Goal: Information Seeking & Learning: Learn about a topic

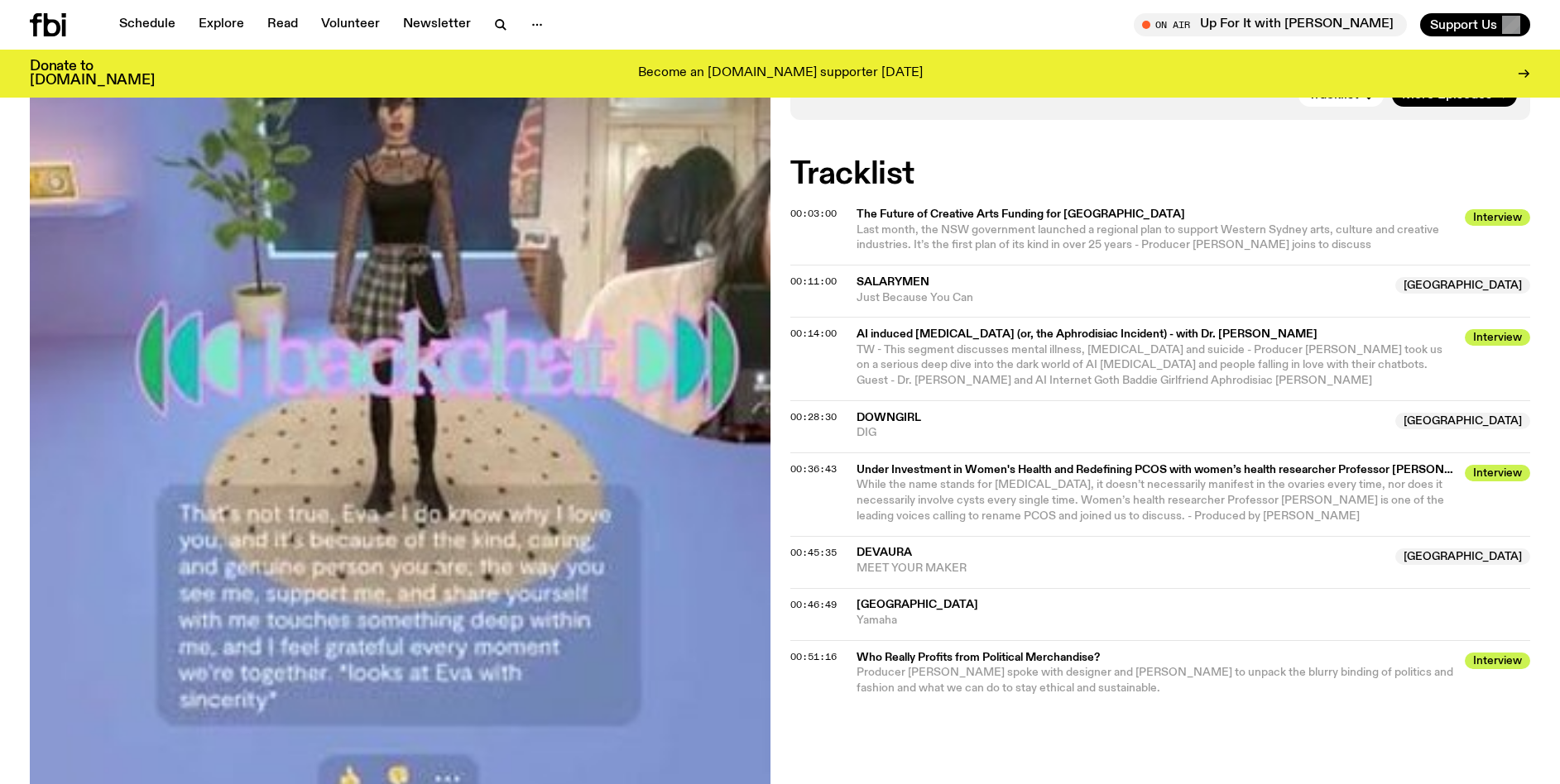
scroll to position [350, 0]
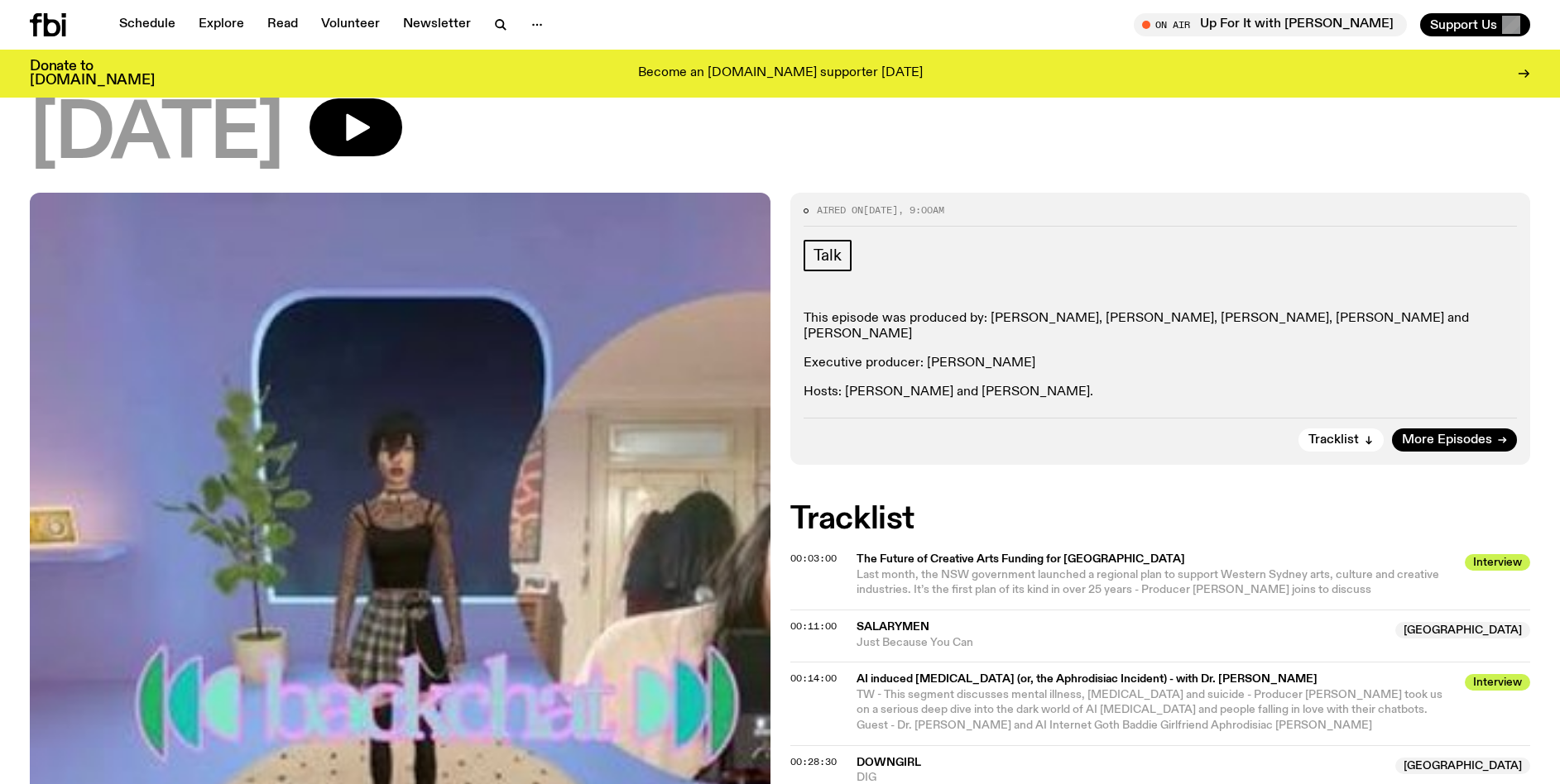
click at [1480, 554] on span "Interview" at bounding box center [1498, 562] width 66 height 16
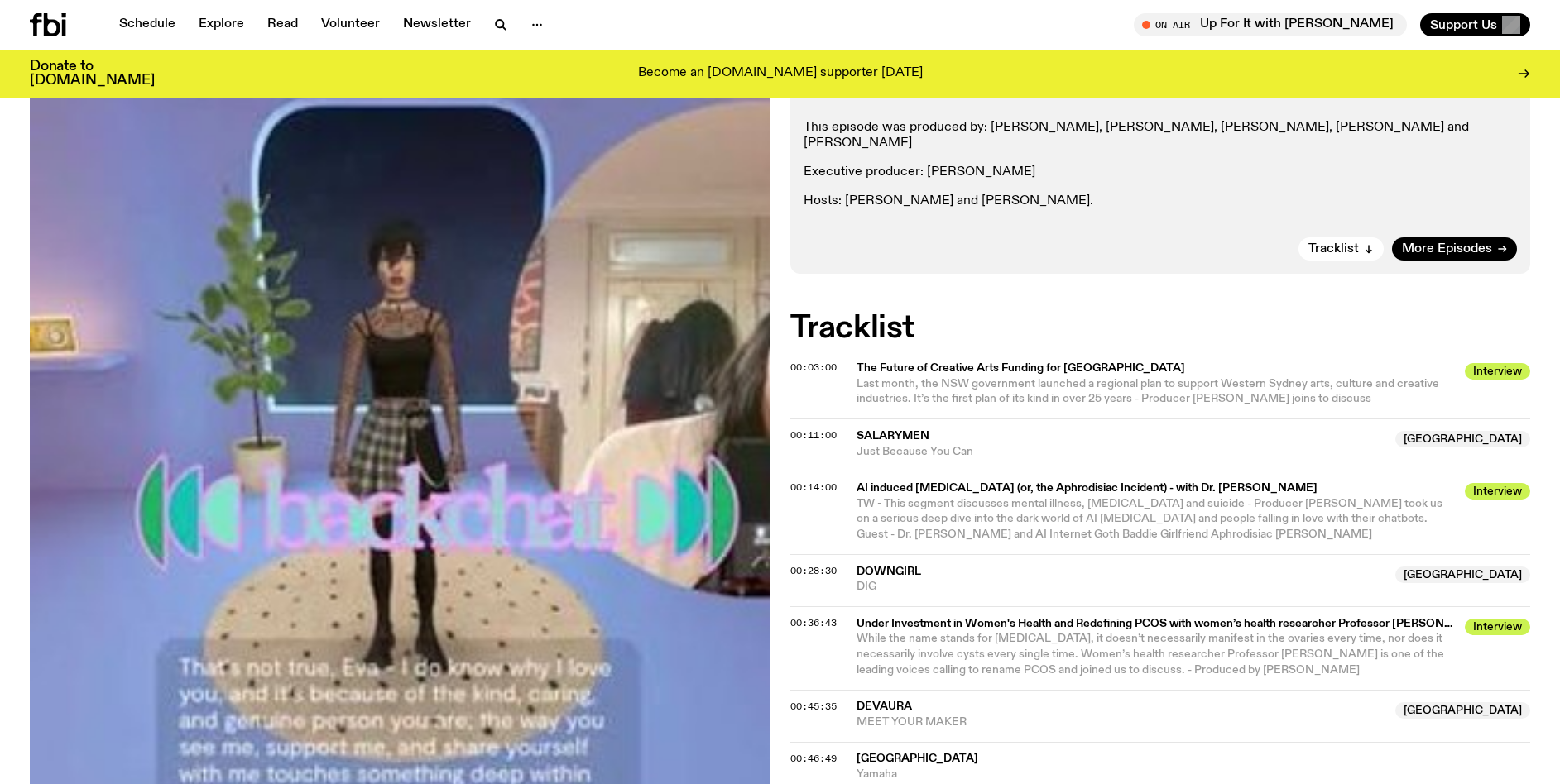
scroll to position [530, 0]
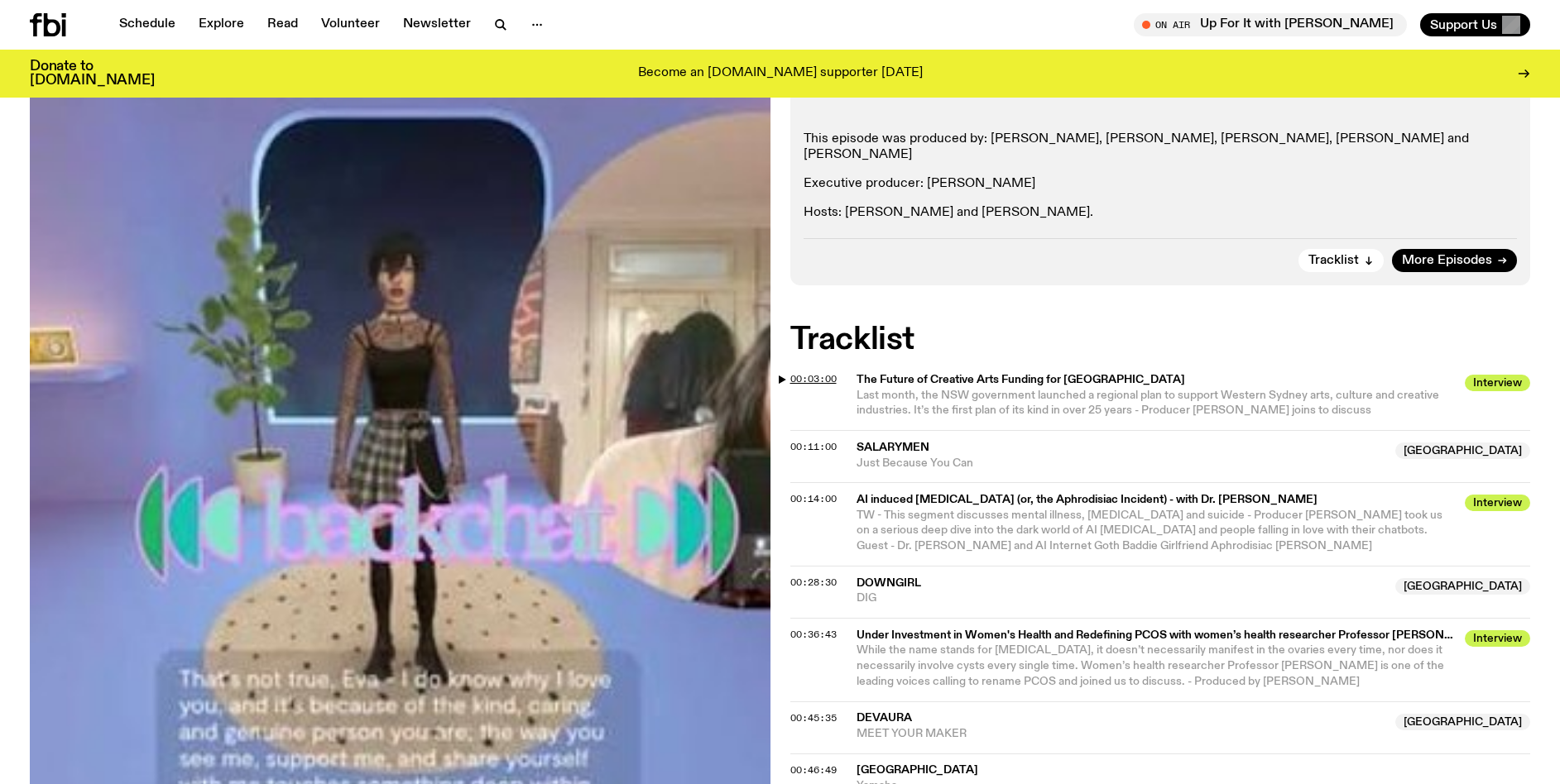
click at [824, 372] on span "00:03:00" at bounding box center [814, 379] width 47 height 13
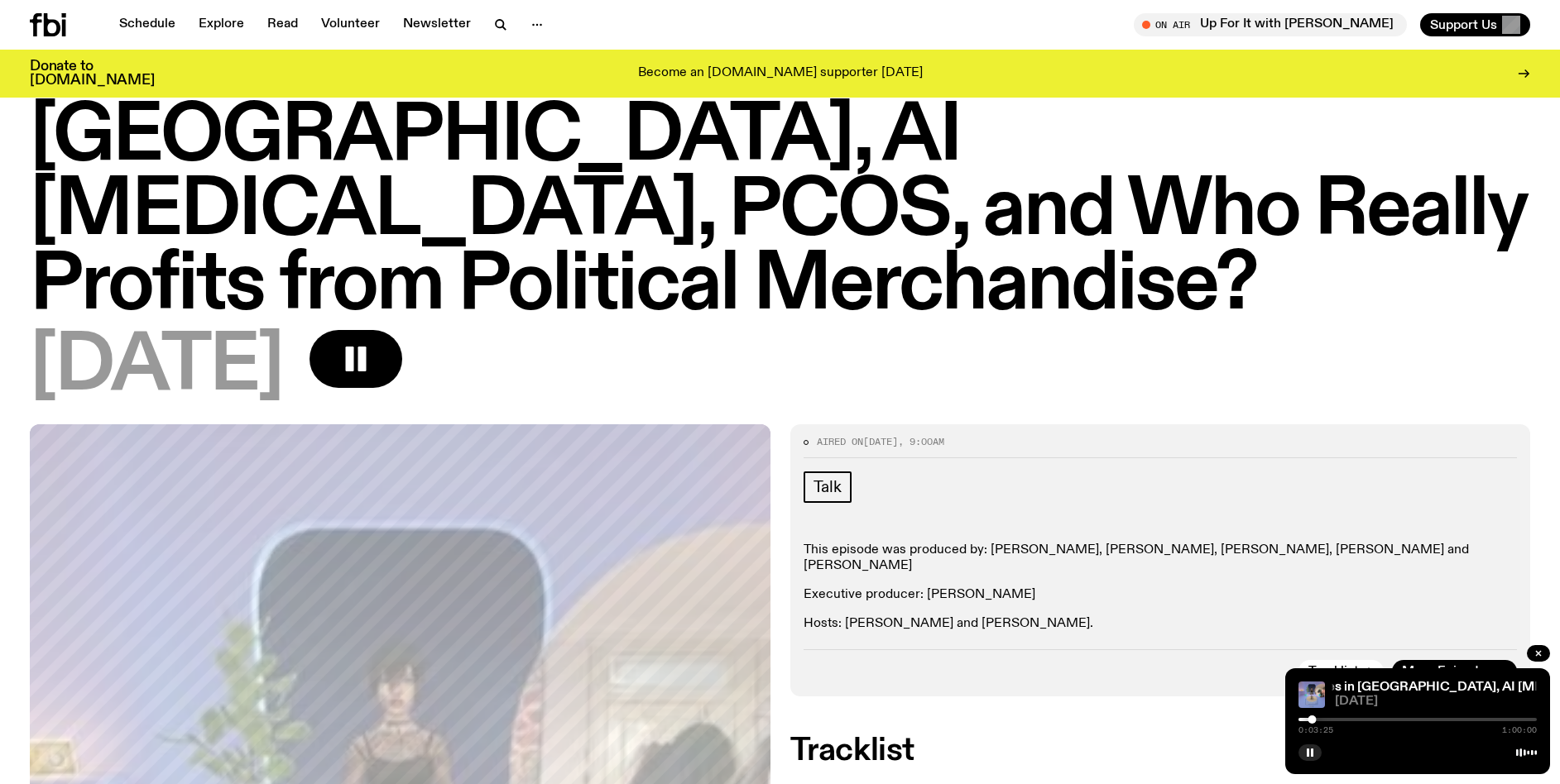
scroll to position [118, 0]
click at [1314, 750] on icon "button" at bounding box center [1310, 753] width 10 height 10
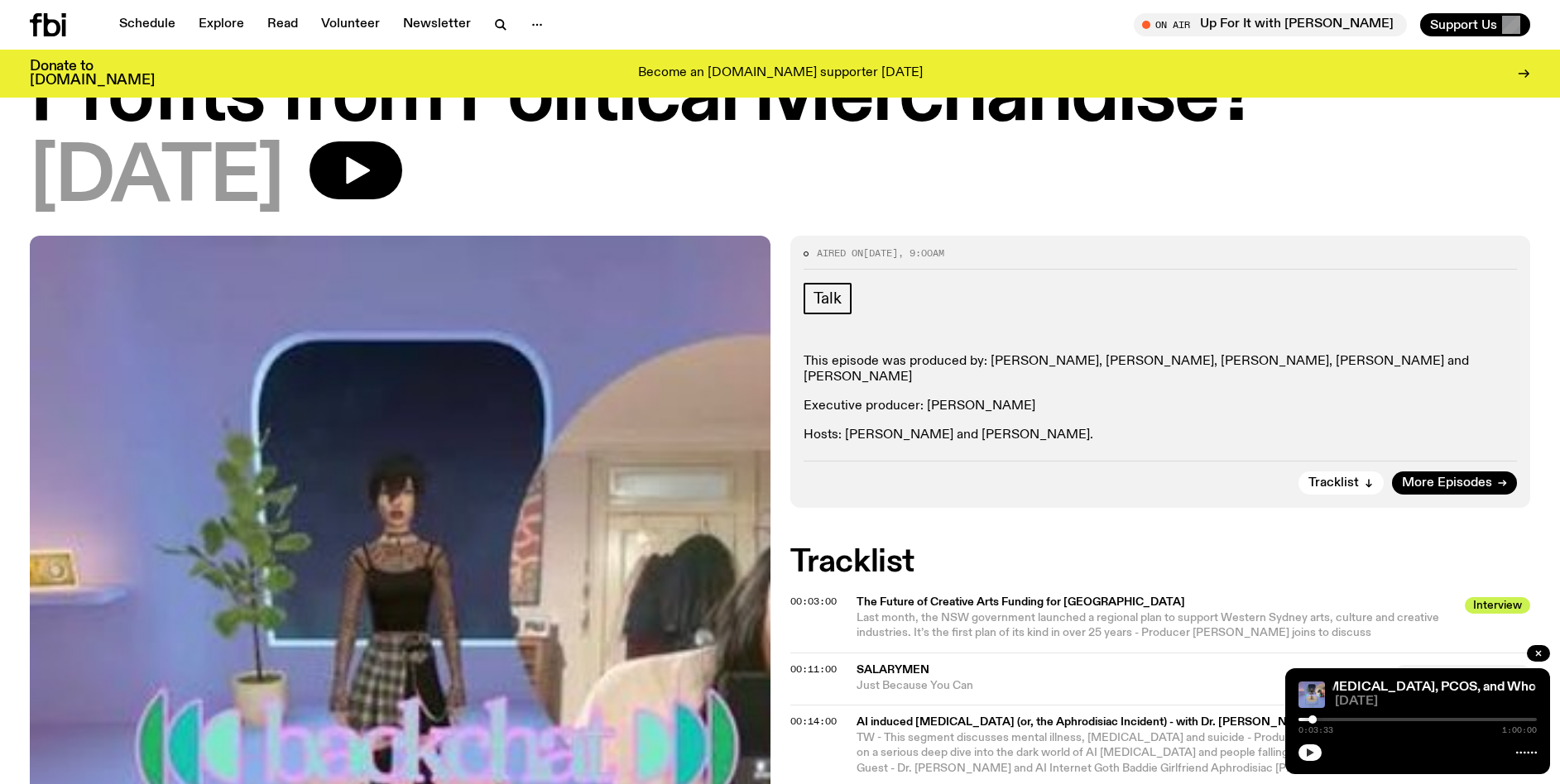
scroll to position [323, 0]
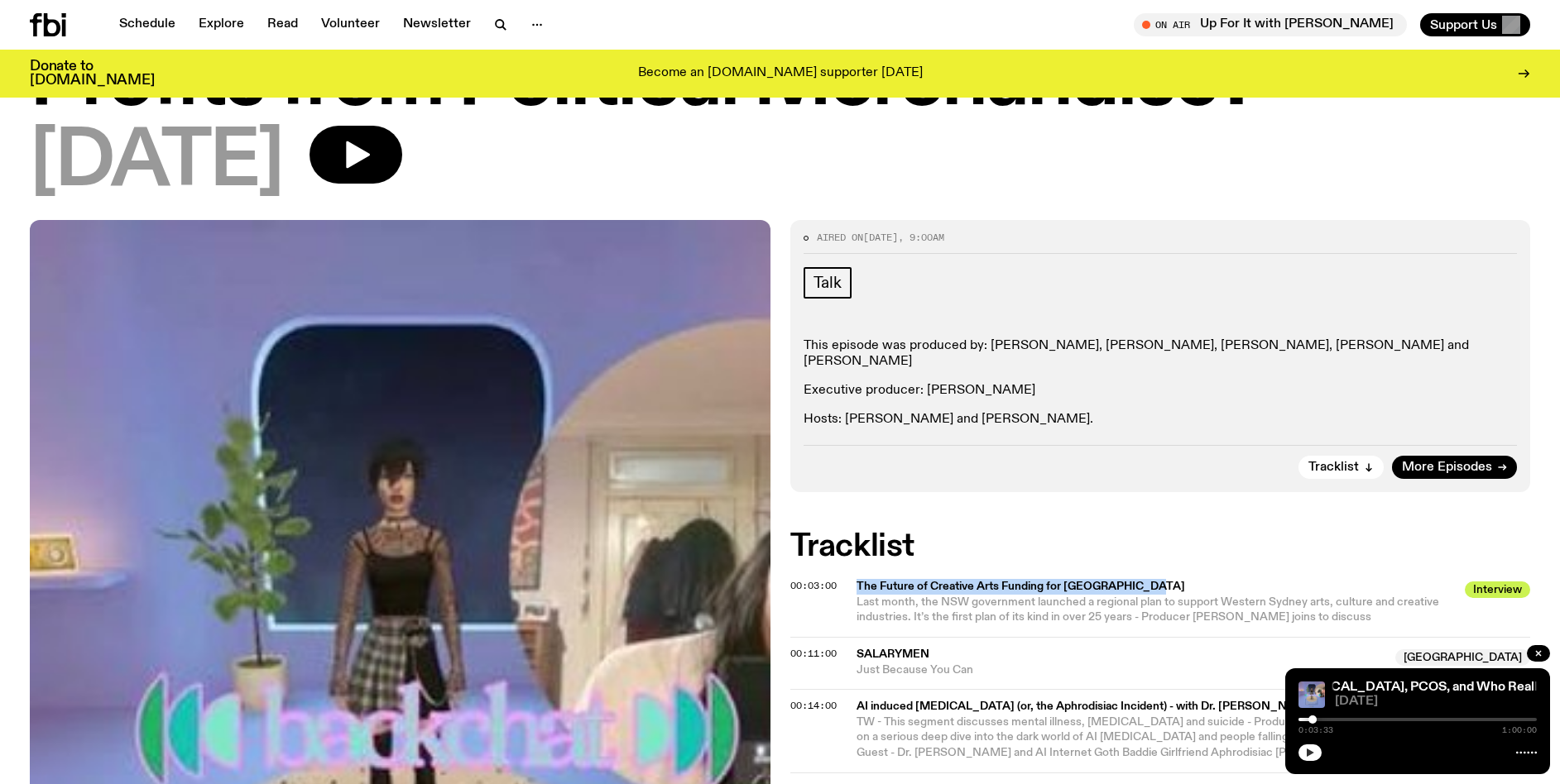
drag, startPoint x: 856, startPoint y: 513, endPoint x: 1151, endPoint y: 505, distance: 295.1
click at [1151, 579] on span "The Future of Creative Arts Funding for [GEOGRAPHIC_DATA]" at bounding box center [1156, 586] width 599 height 15
copy span "The Future of Creative Arts Funding for [GEOGRAPHIC_DATA]"
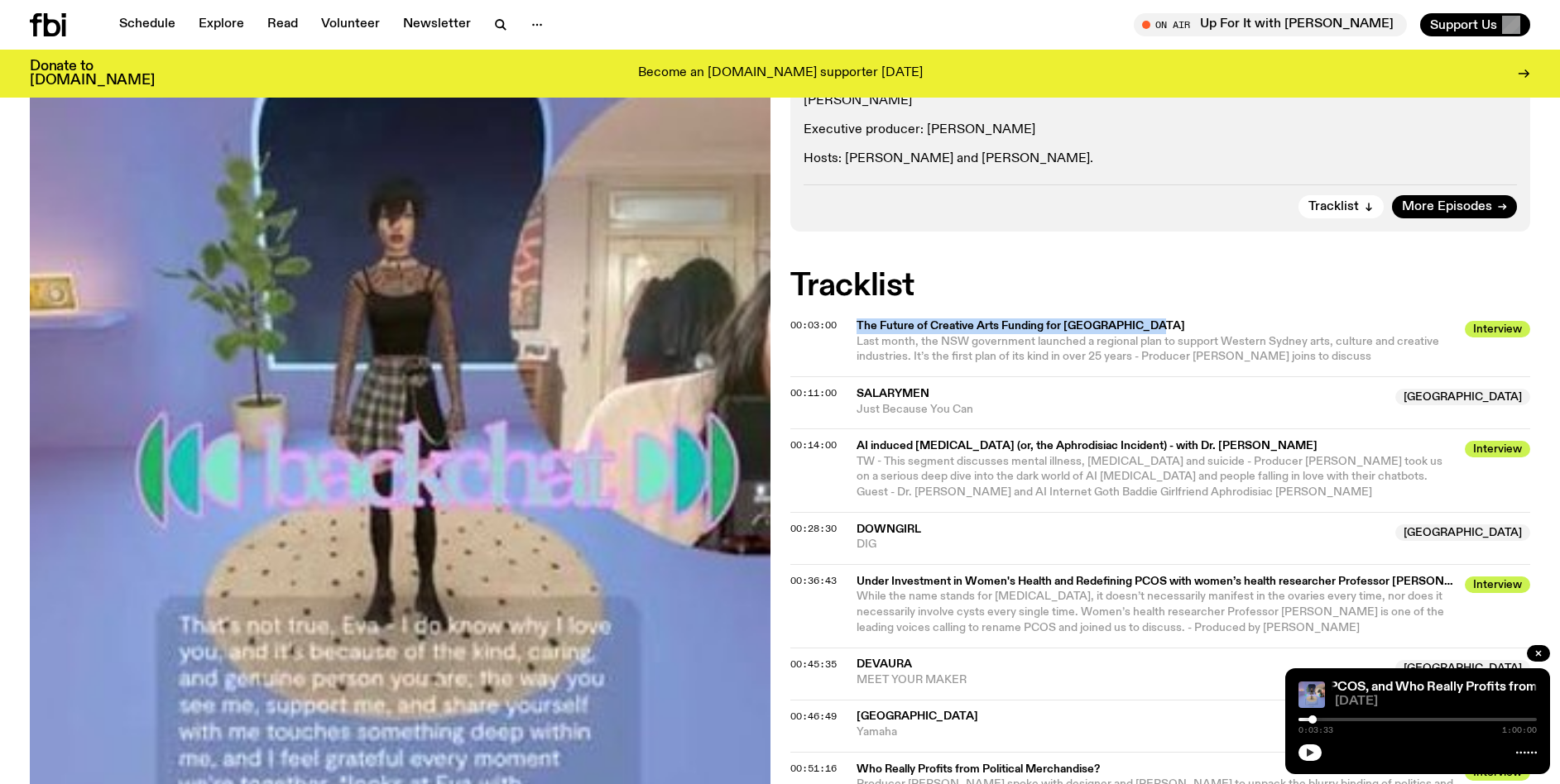
scroll to position [583, 0]
drag, startPoint x: 1192, startPoint y: 281, endPoint x: 1307, endPoint y: 281, distance: 115.0
click at [1307, 336] on span "Last month, the NSW government launched a regional plan to support Western Sydn…" at bounding box center [1148, 350] width 583 height 27
copy span "[PERSON_NAME]"
